Goal: Information Seeking & Learning: Learn about a topic

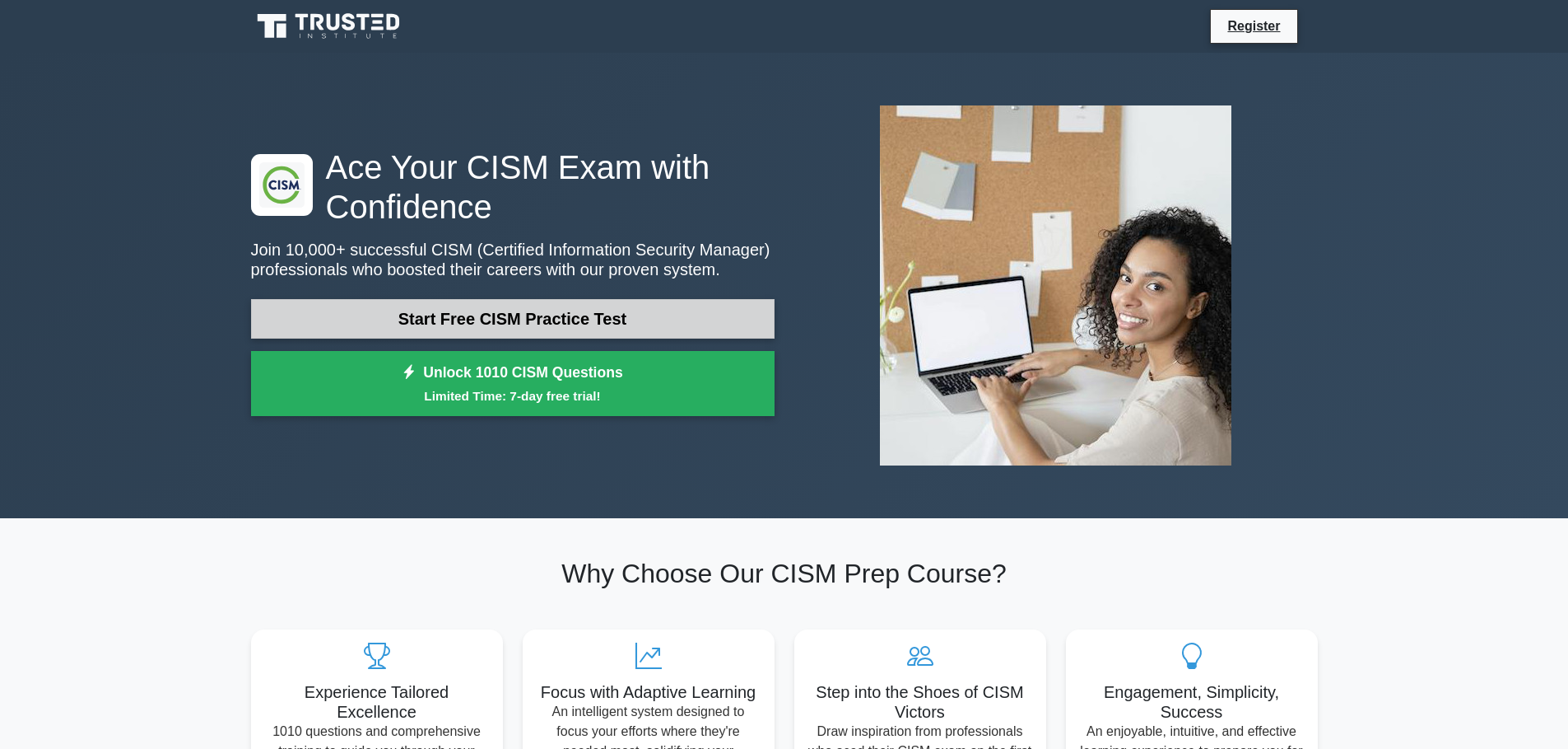
click at [486, 318] on link "Start Free CISM Practice Test" at bounding box center [512, 318] width 524 height 39
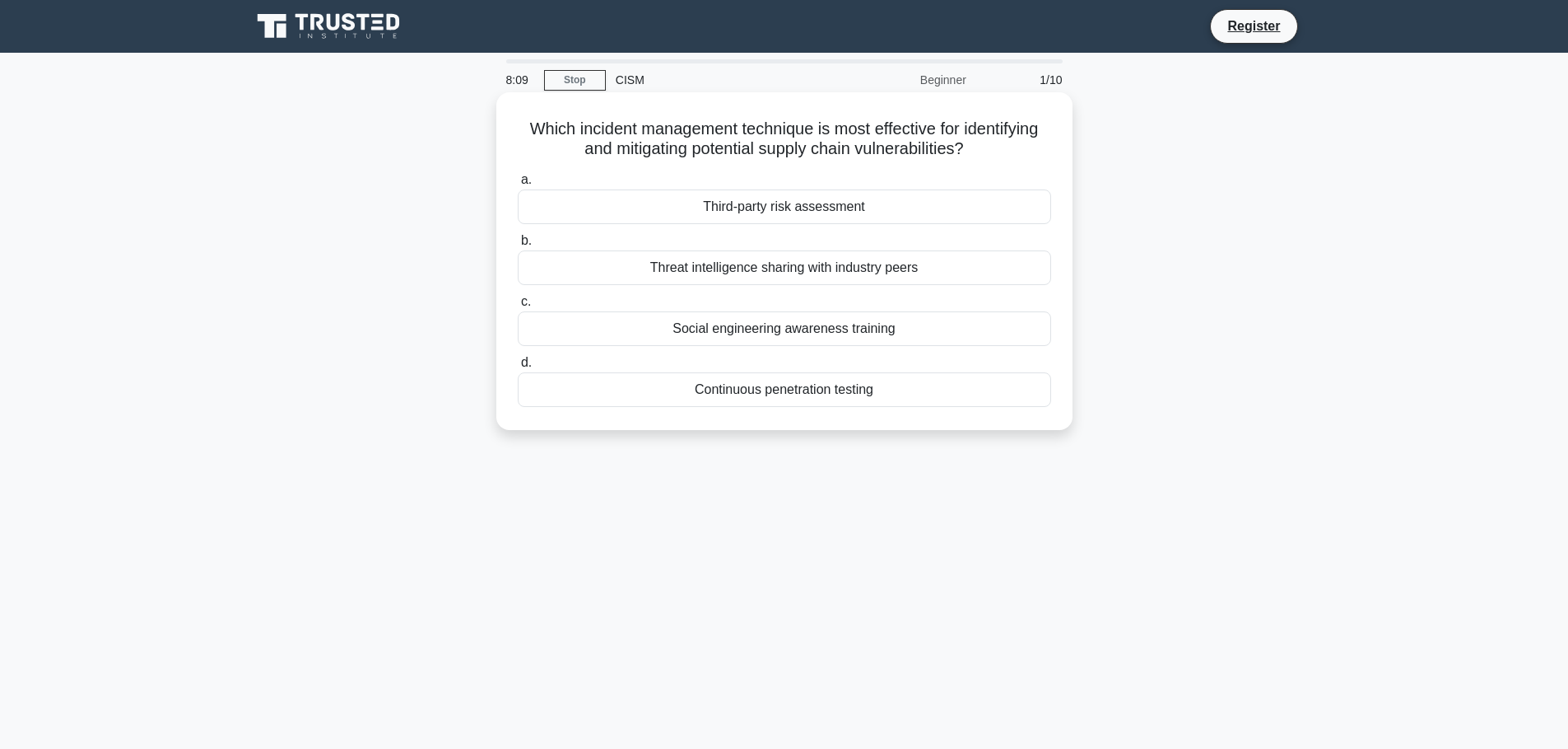
click at [826, 206] on div "Third-party risk assessment" at bounding box center [784, 206] width 534 height 35
click at [518, 185] on input "a. Third-party risk assessment" at bounding box center [518, 180] width 0 height 11
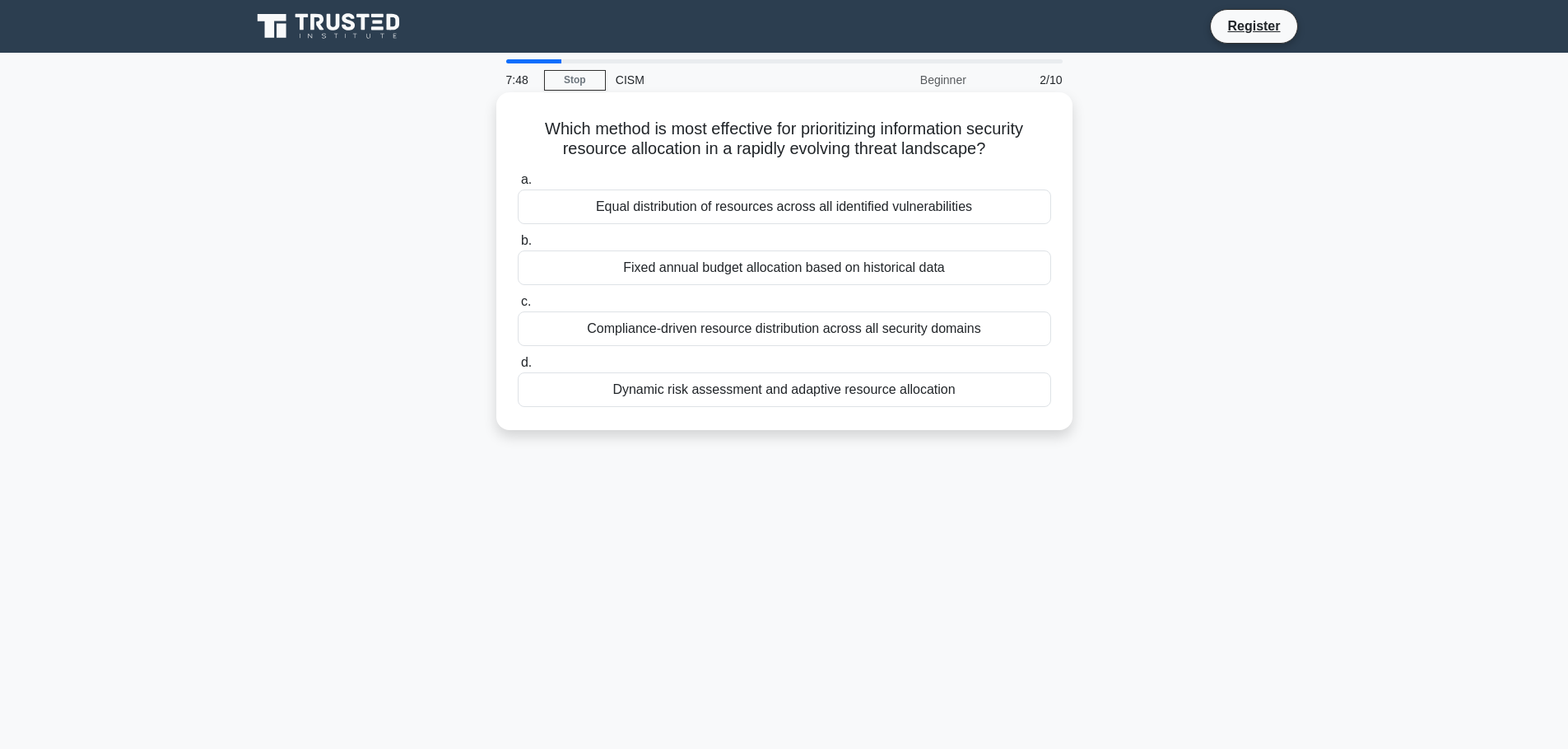
click at [767, 332] on div "Compliance-driven resource distribution across all security domains" at bounding box center [784, 328] width 534 height 35
click at [518, 307] on input "c. Compliance-driven resource distribution across all security domains" at bounding box center [518, 302] width 0 height 11
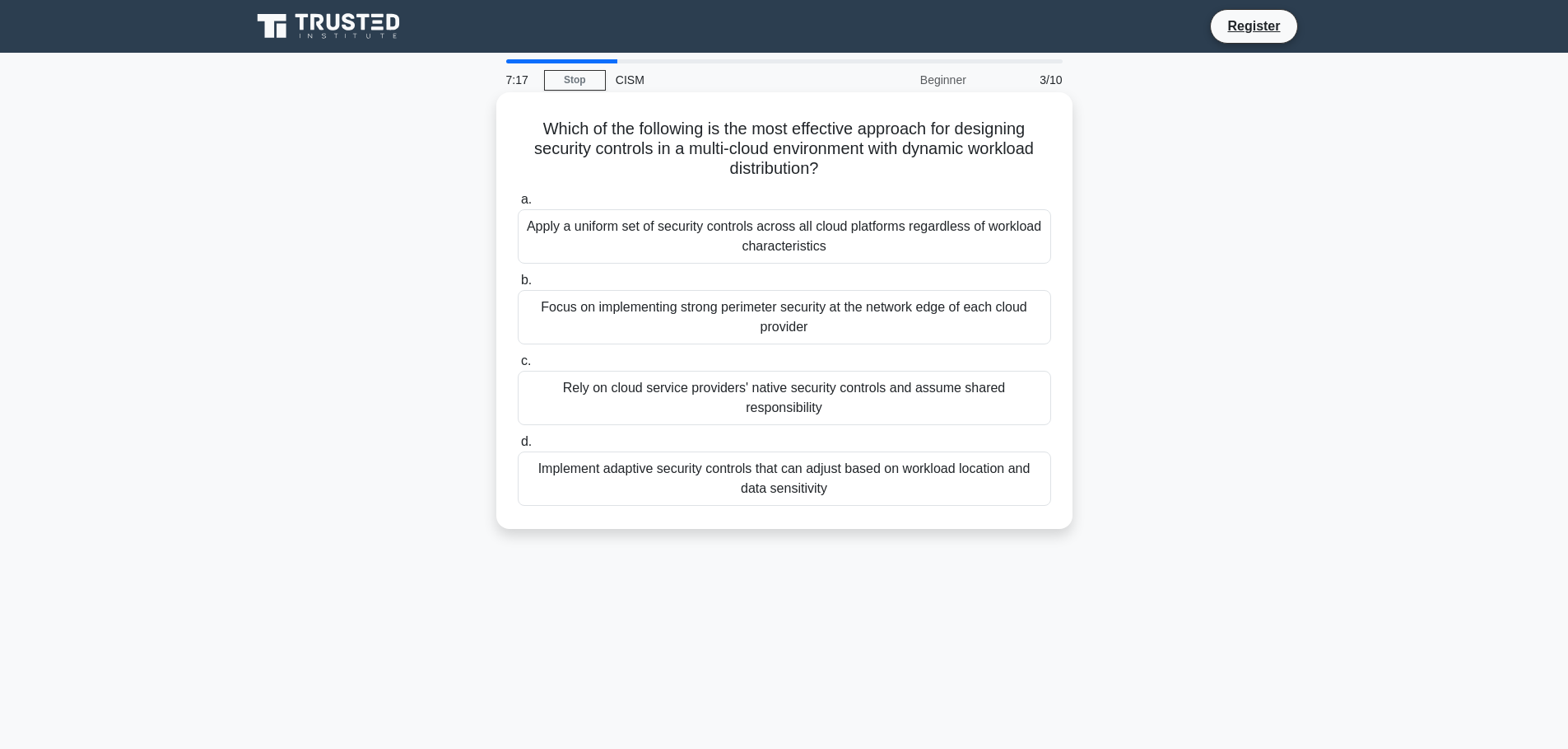
click at [788, 325] on div "Focus on implementing strong perimeter security at the network edge of each clo…" at bounding box center [784, 317] width 534 height 55
click at [518, 286] on input "b. Focus on implementing strong perimeter security at the network edge of each …" at bounding box center [518, 280] width 0 height 11
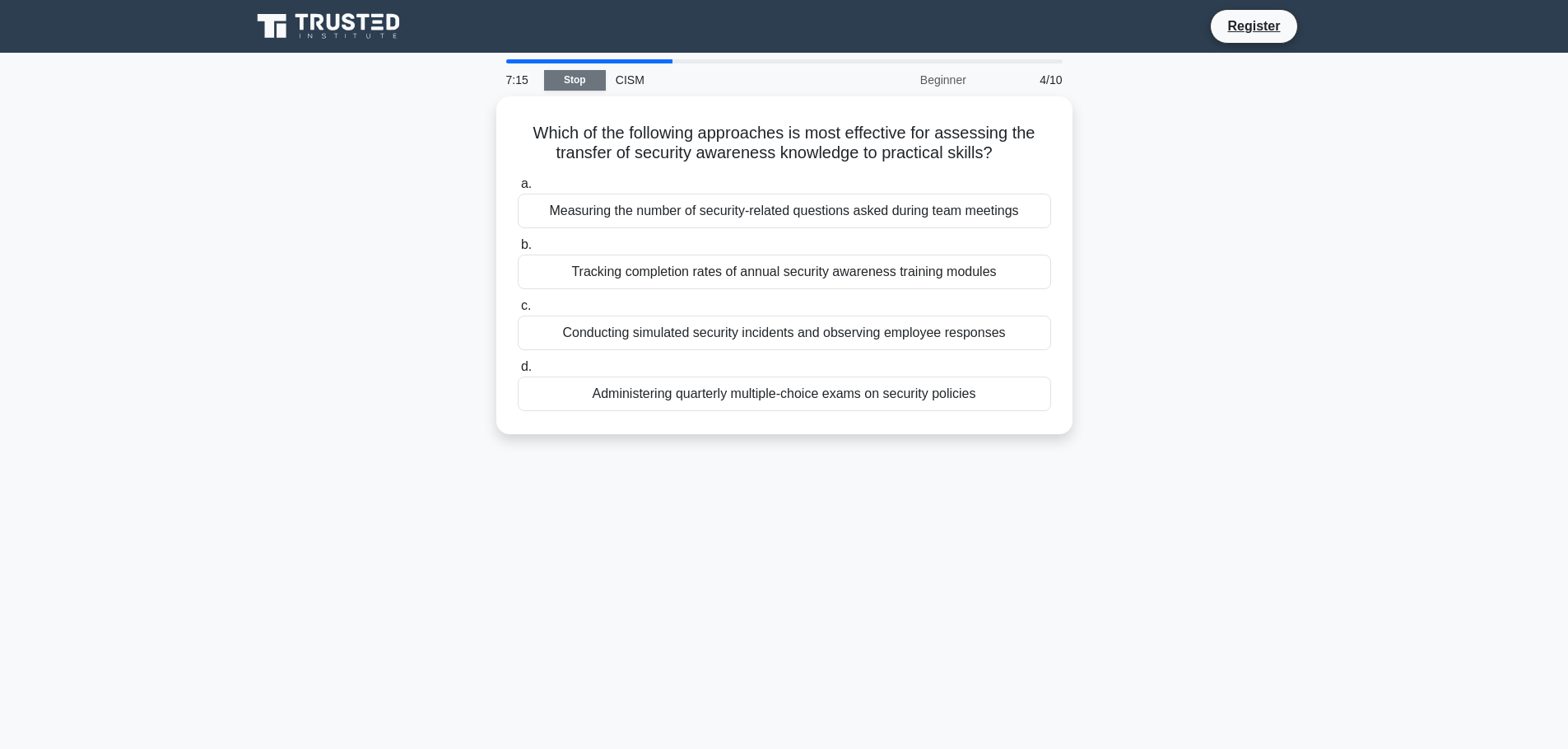
click at [568, 84] on link "Stop" at bounding box center [575, 80] width 61 height 20
